Goal: Transaction & Acquisition: Download file/media

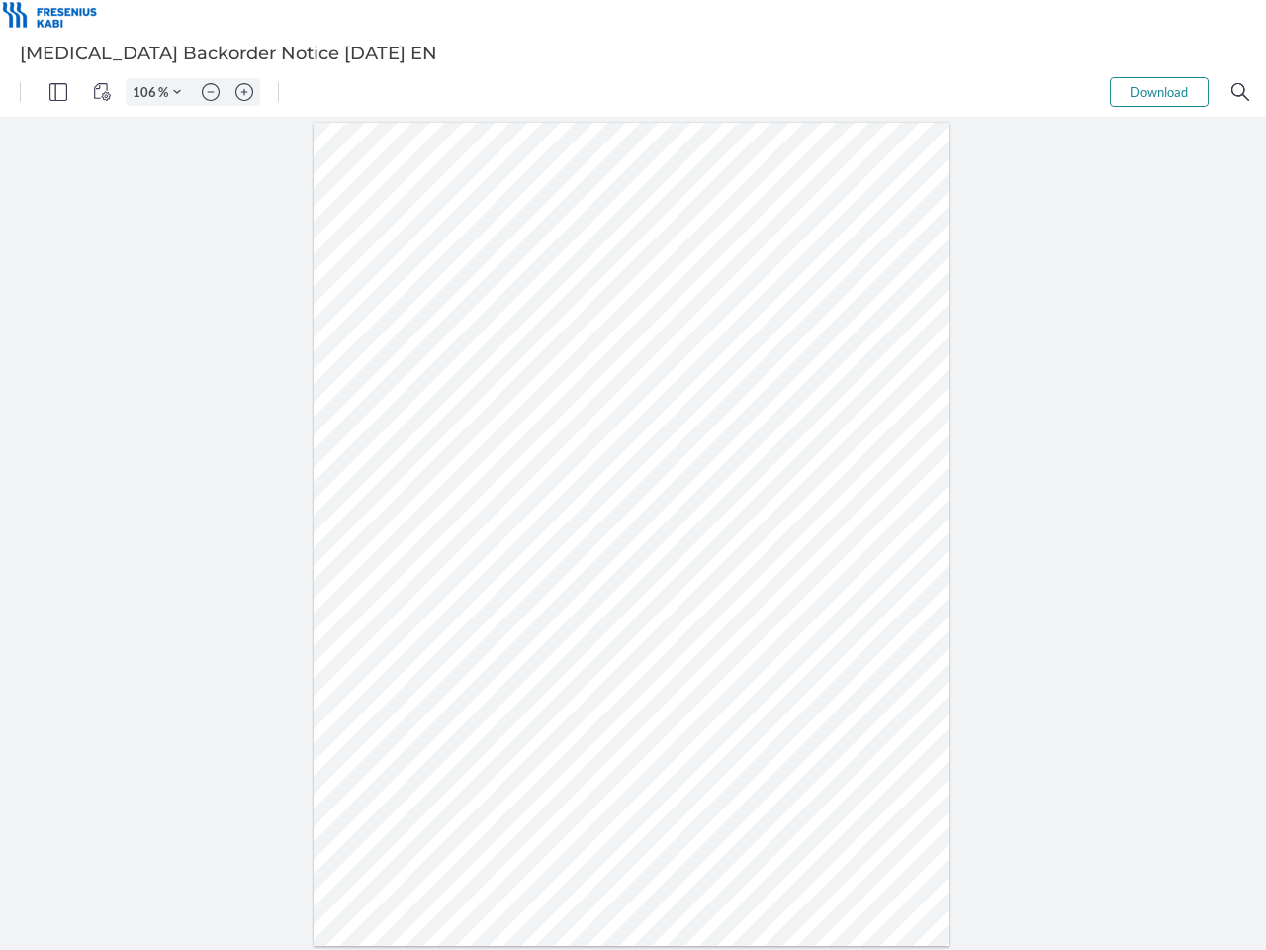
click at [58, 92] on img "Panel" at bounding box center [58, 92] width 18 height 18
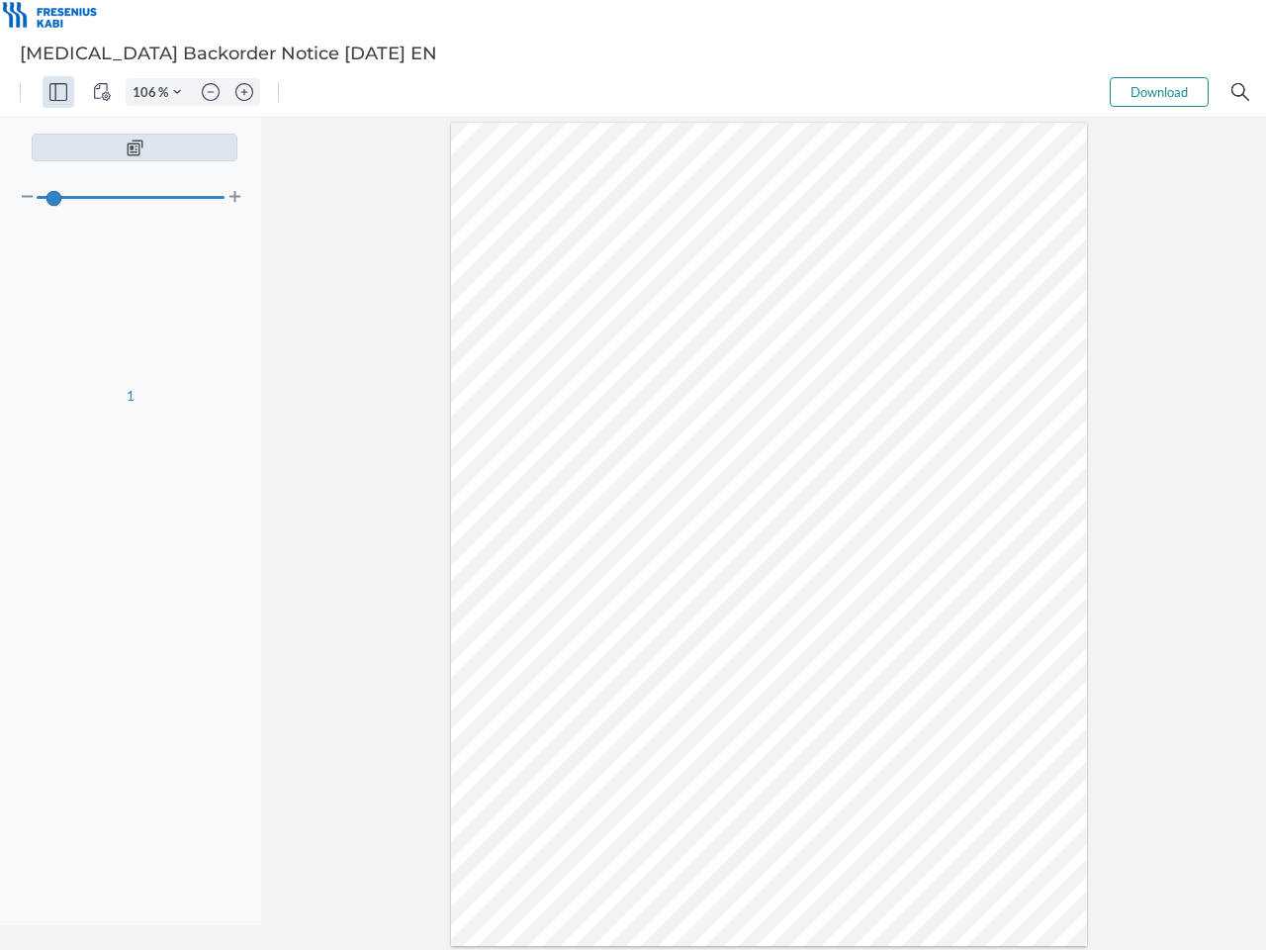
click at [102, 92] on img "View Controls" at bounding box center [102, 92] width 18 height 18
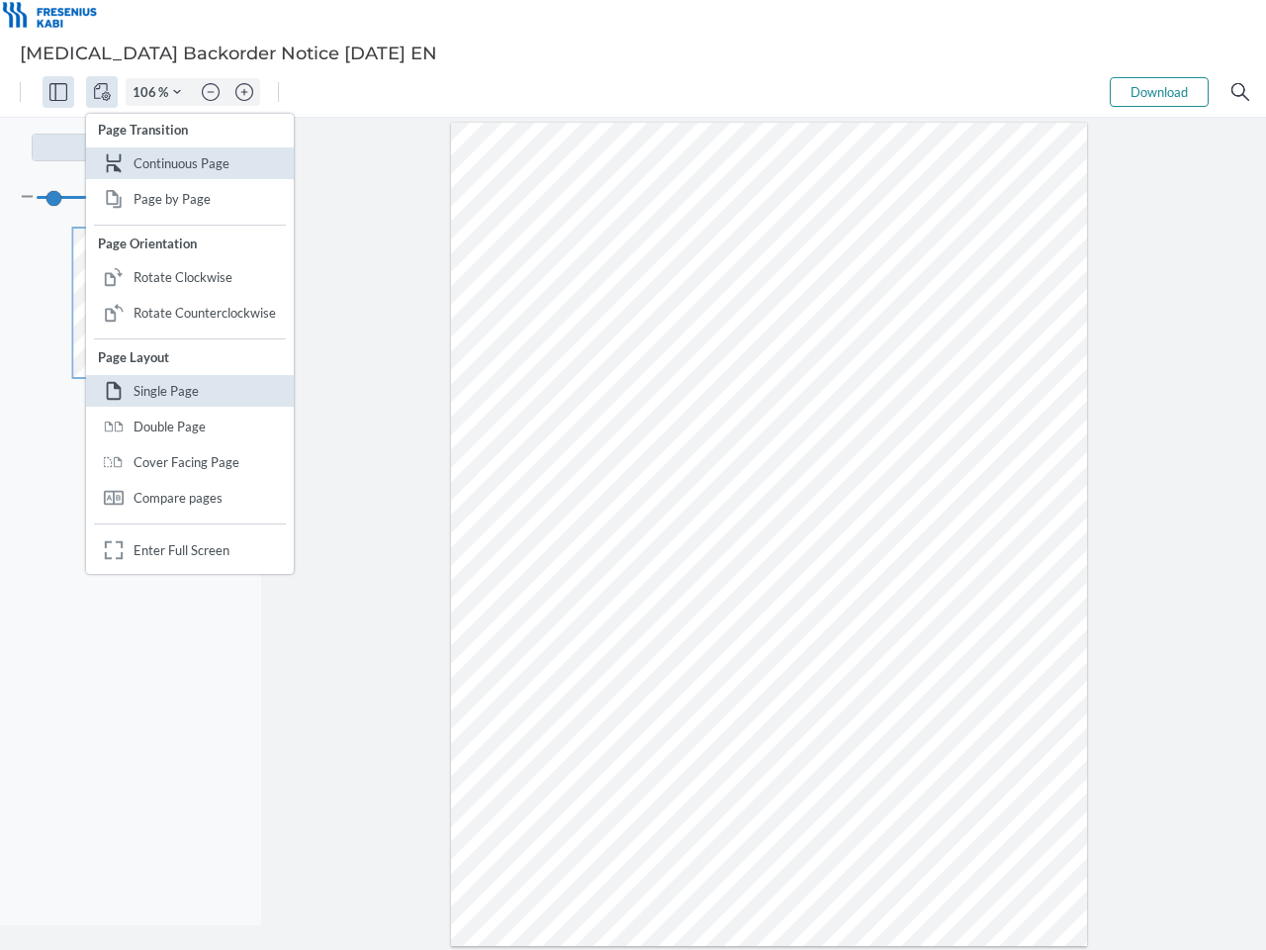
click at [147, 92] on input "106" at bounding box center [143, 92] width 32 height 18
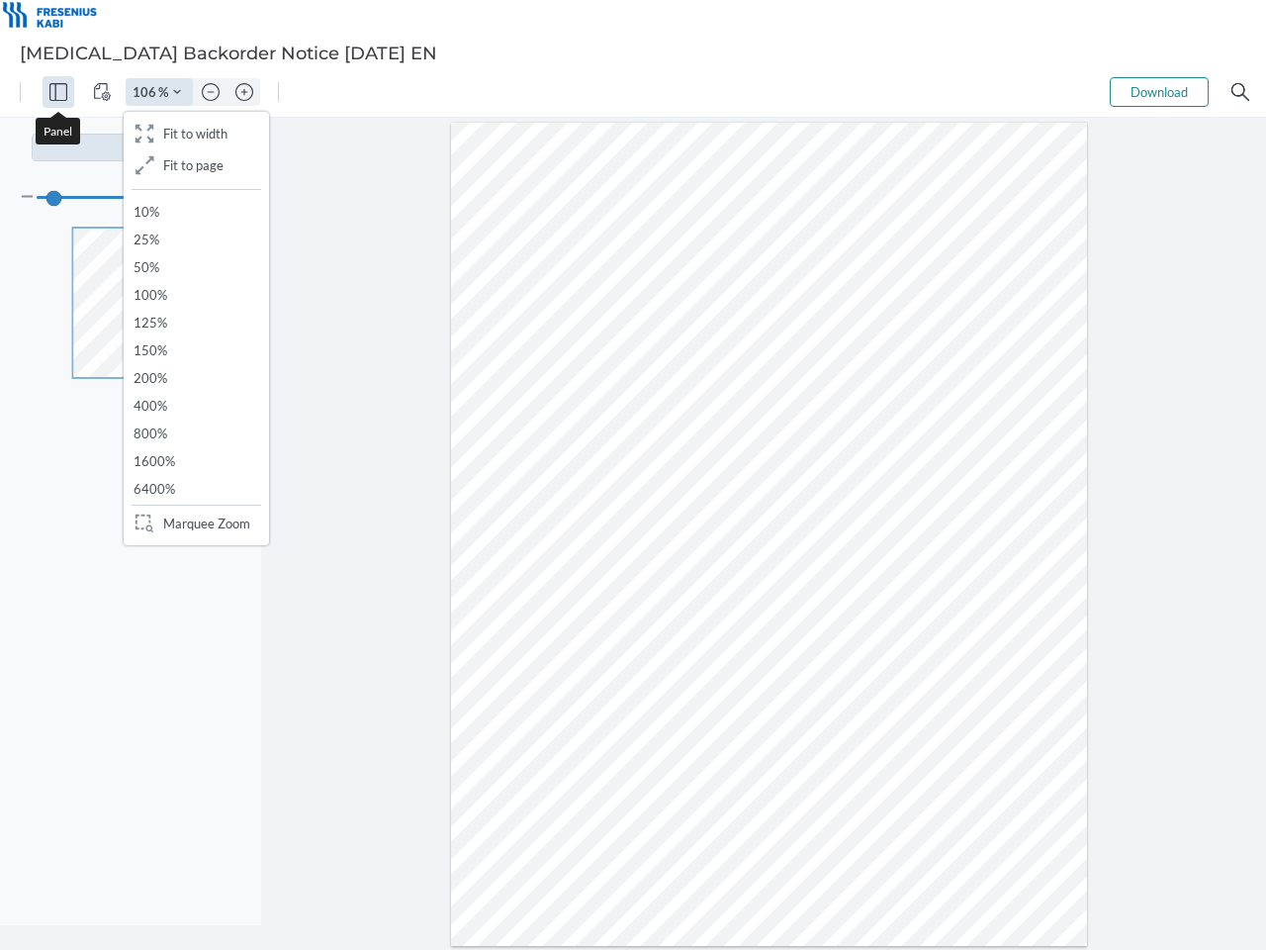
click at [177, 92] on img "Zoom Controls" at bounding box center [177, 92] width 8 height 8
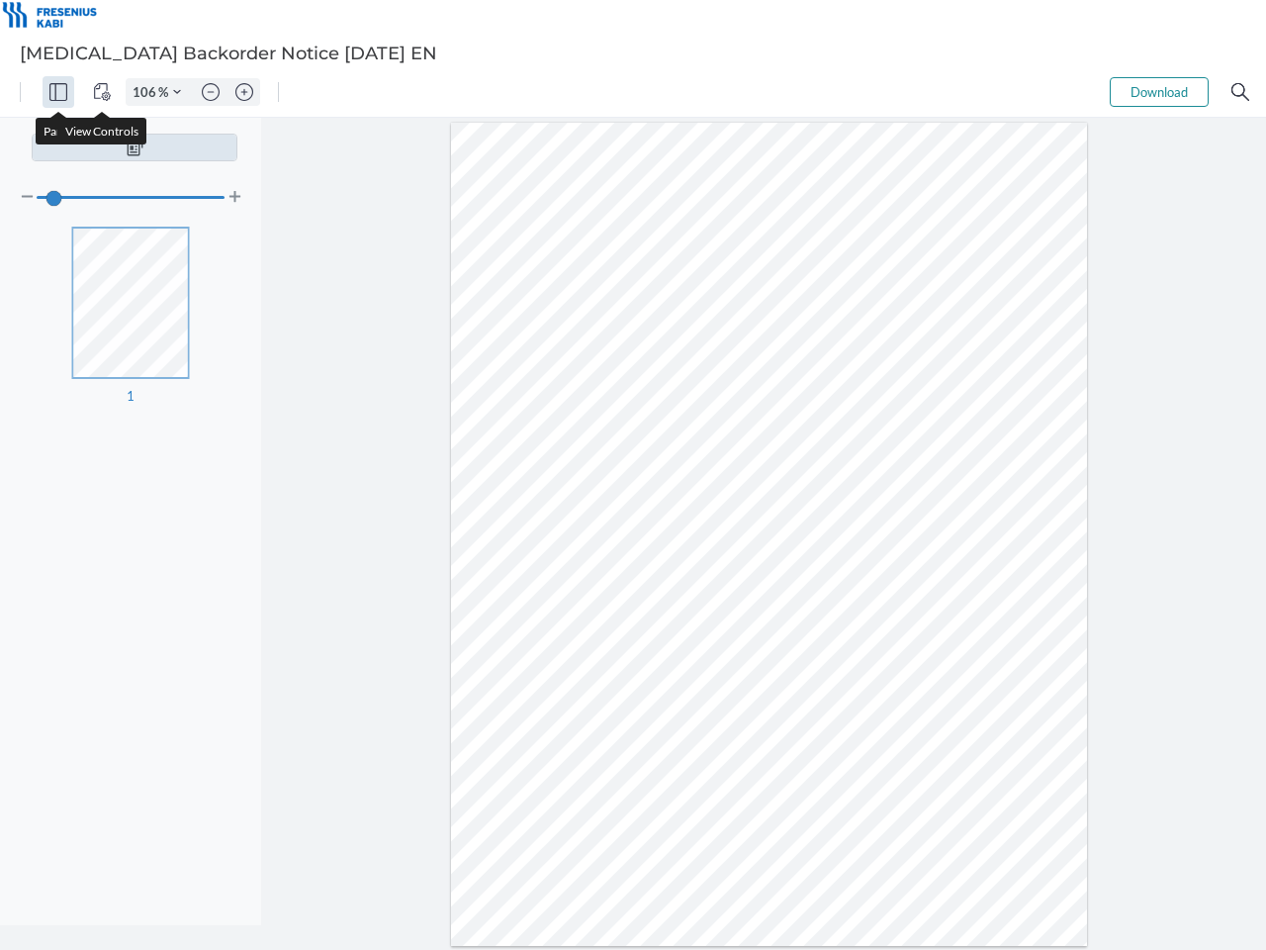
click at [211, 92] on img "Zoom out" at bounding box center [211, 92] width 18 height 18
click at [244, 92] on img "Zoom in" at bounding box center [244, 92] width 18 height 18
type input "106"
click at [1160, 92] on button "Download" at bounding box center [1159, 92] width 99 height 30
click at [1241, 92] on img "Search" at bounding box center [1241, 92] width 18 height 18
